Goal: Find specific page/section: Find specific page/section

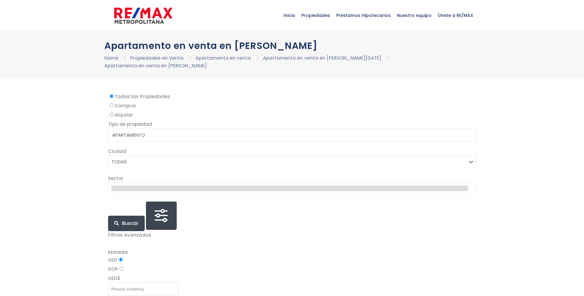
select select
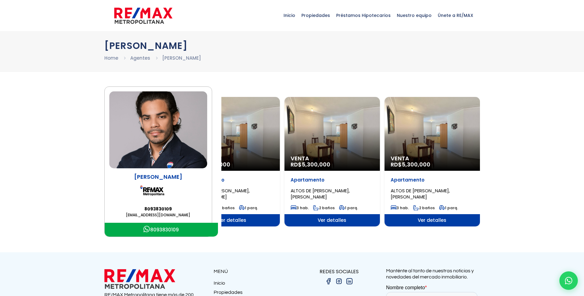
click at [192, 164] on img at bounding box center [158, 129] width 98 height 77
click at [181, 142] on img at bounding box center [158, 129] width 98 height 77
